Goal: Task Accomplishment & Management: Manage account settings

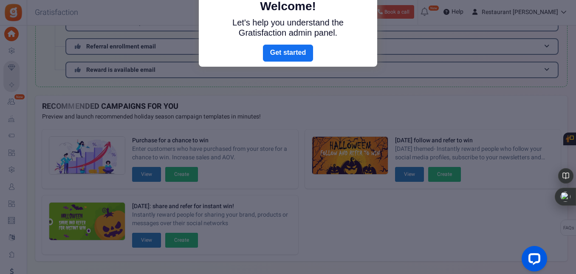
scroll to position [35, 0]
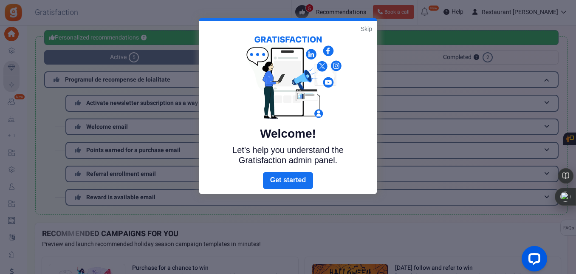
click at [365, 28] on link "Skip" at bounding box center [366, 29] width 11 height 8
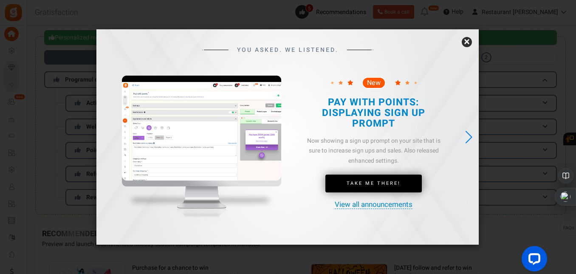
scroll to position [0, 0]
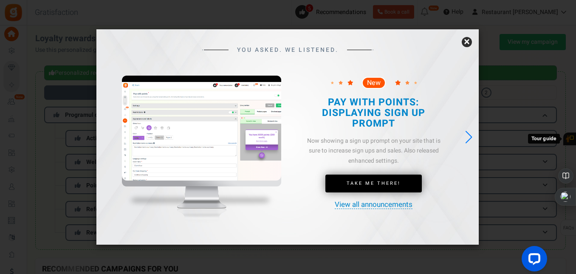
click at [467, 44] on link "×" at bounding box center [467, 42] width 10 height 10
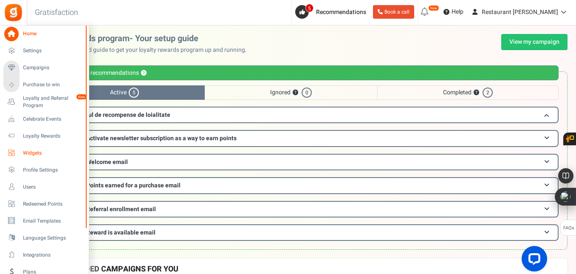
click at [33, 150] on span "Widgets" at bounding box center [52, 153] width 59 height 7
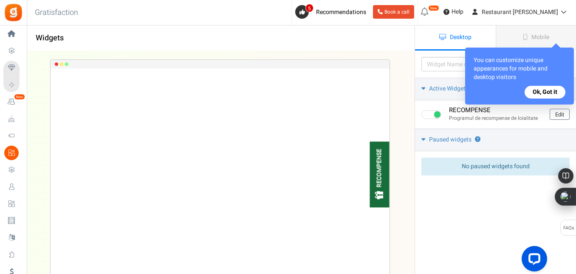
click at [544, 90] on button "Ok, Got it" at bounding box center [545, 92] width 41 height 13
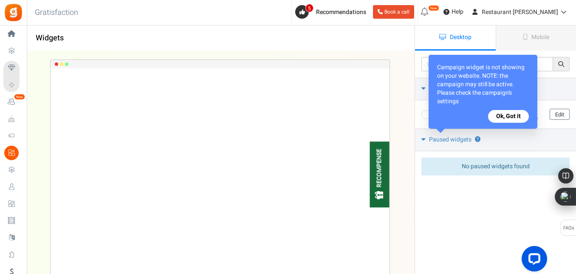
click at [505, 117] on button "Ok, Got it" at bounding box center [508, 116] width 41 height 13
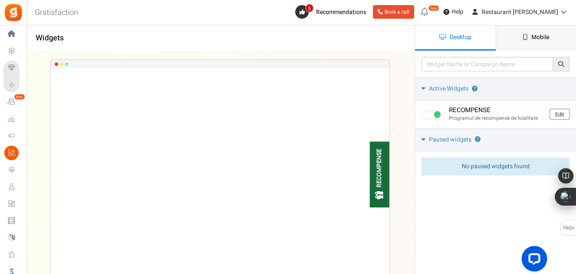
click at [535, 36] on span "Mobile" at bounding box center [540, 37] width 18 height 9
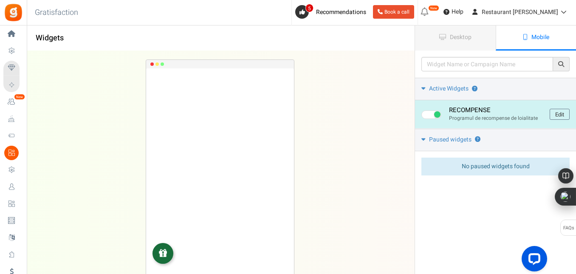
click at [439, 115] on span at bounding box center [437, 114] width 6 height 6
click at [427, 115] on input "checkbox" at bounding box center [424, 115] width 6 height 6
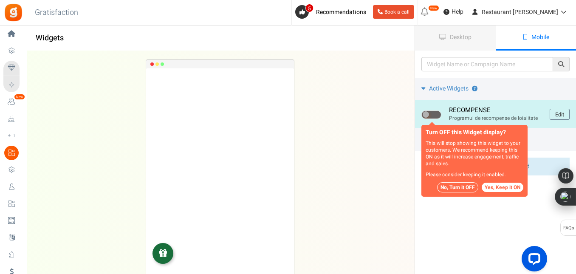
click at [427, 113] on span at bounding box center [426, 114] width 6 height 6
click at [427, 113] on input "checkbox" at bounding box center [424, 115] width 6 height 6
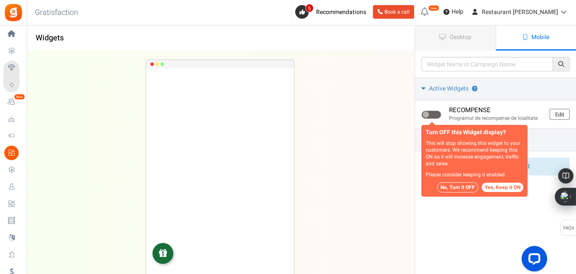
click at [511, 186] on button "Yes, Keep it ON" at bounding box center [503, 187] width 42 height 9
checkbox input "true"
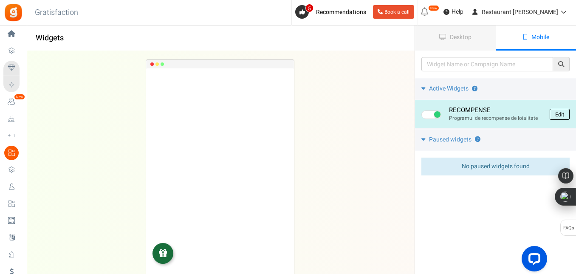
click at [561, 112] on link "Edit" at bounding box center [560, 114] width 20 height 11
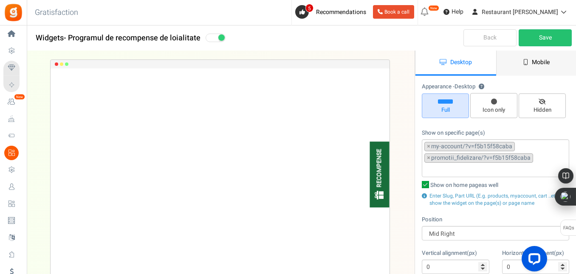
click at [535, 59] on span "Mobile" at bounding box center [541, 62] width 18 height 9
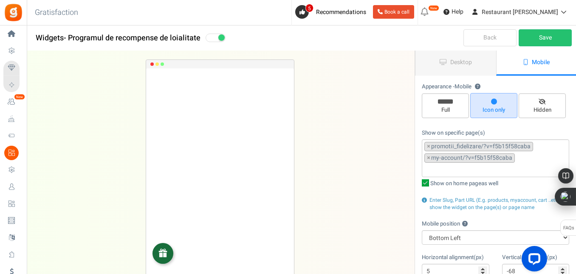
click at [425, 184] on icon at bounding box center [425, 182] width 7 height 7
click at [419, 184] on input "Show on home page as well" at bounding box center [416, 184] width 6 height 6
checkbox input "false"
click at [545, 37] on link "Save" at bounding box center [545, 37] width 53 height 17
click at [542, 39] on link "Save" at bounding box center [545, 37] width 53 height 17
